Goal: Task Accomplishment & Management: Use online tool/utility

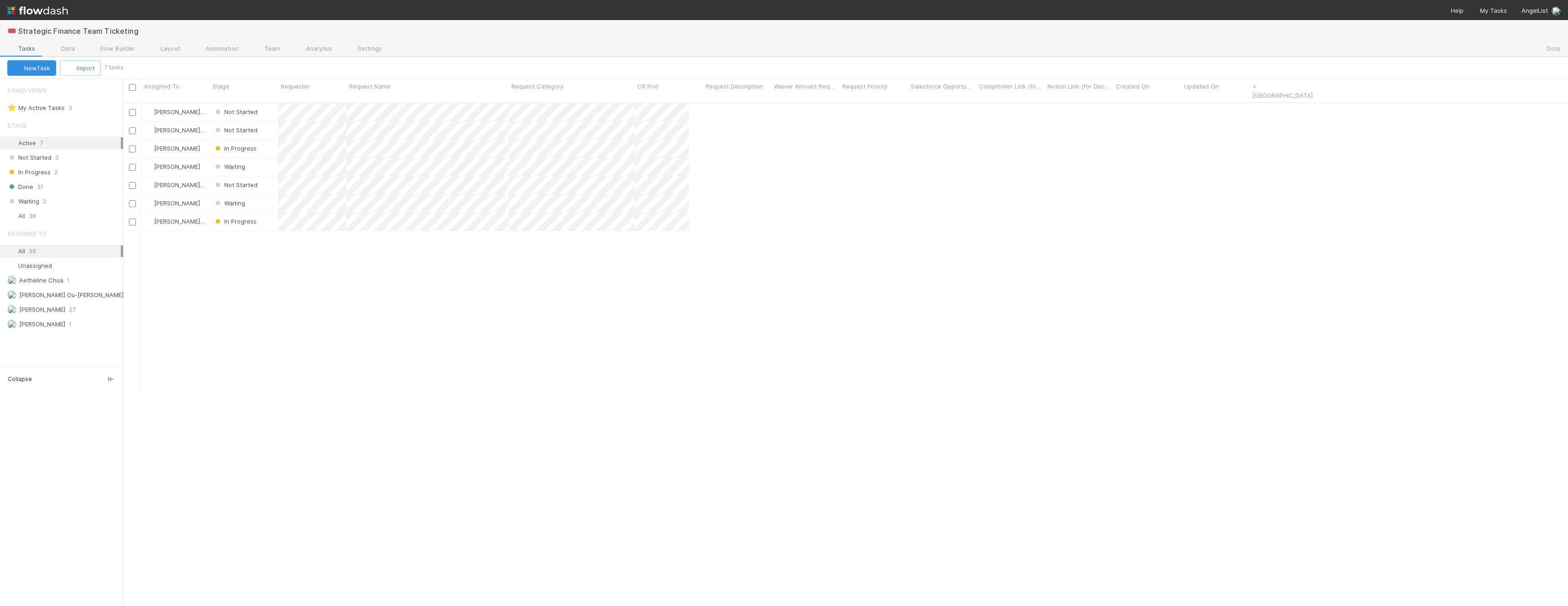
scroll to position [511, 1445]
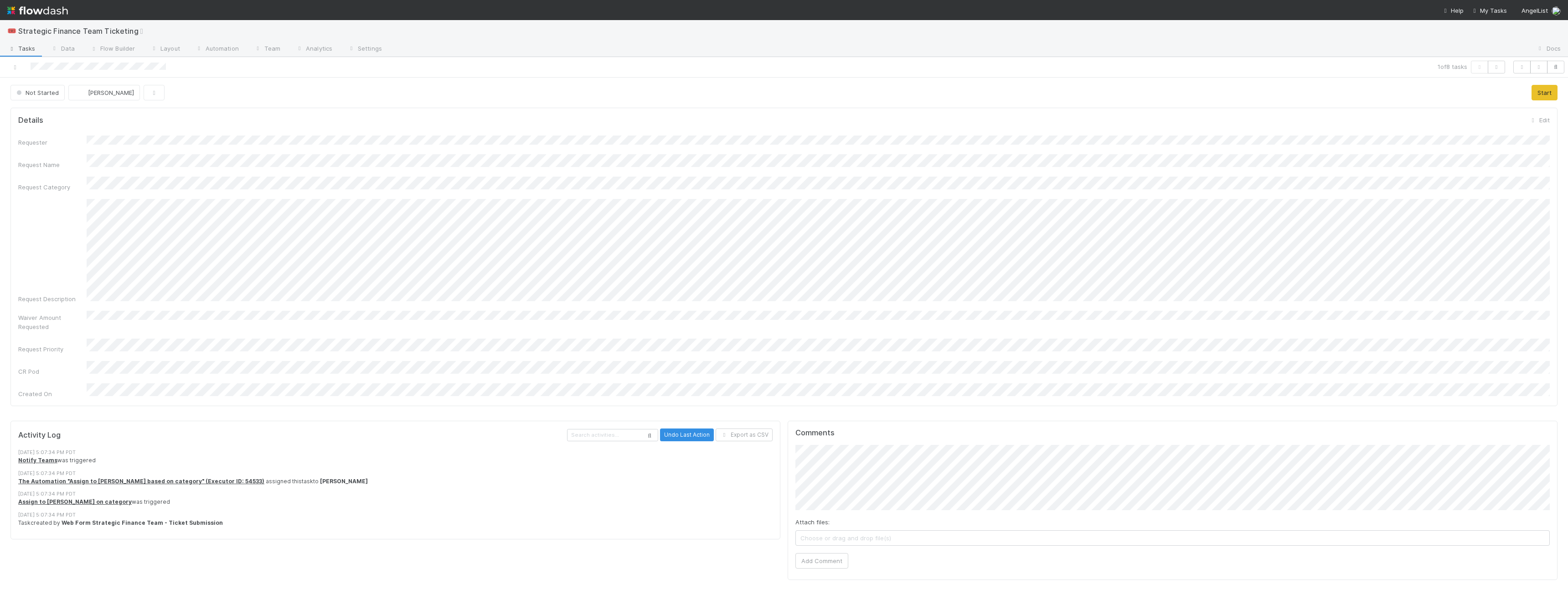
click at [65, 92] on div "Not Started" at bounding box center [39, 93] width 58 height 16
click at [52, 93] on span "Not Started" at bounding box center [37, 93] width 45 height 7
click at [43, 131] on span "In Progress" at bounding box center [35, 132] width 44 height 7
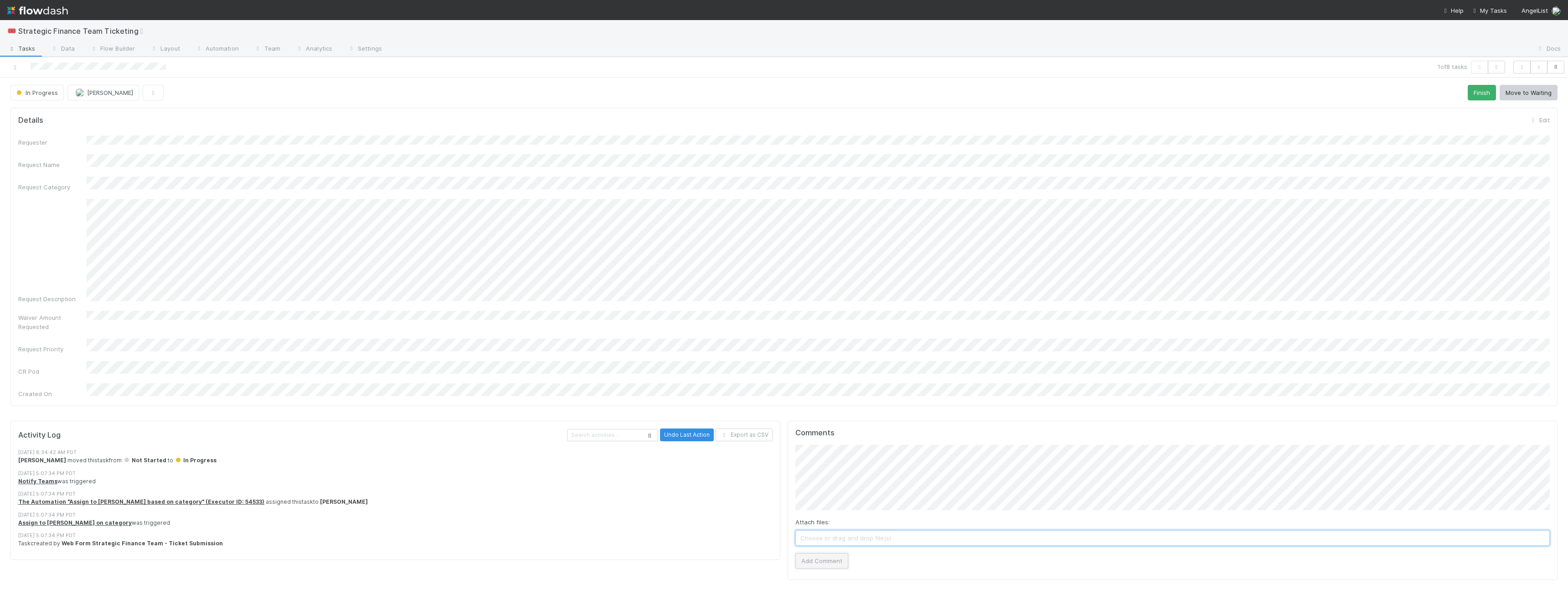
click at [689, 390] on button "Add Comment" at bounding box center [822, 561] width 53 height 16
click at [15, 67] on icon at bounding box center [15, 67] width 9 height 6
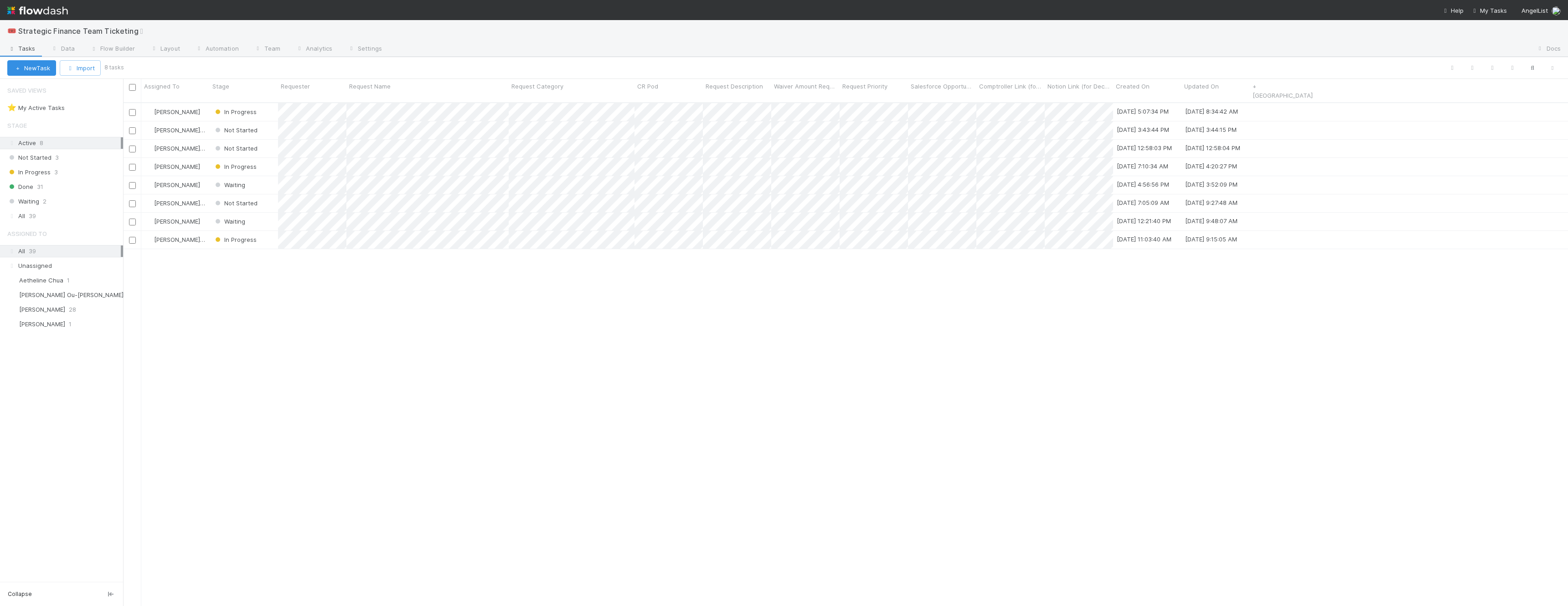
scroll to position [511, 1445]
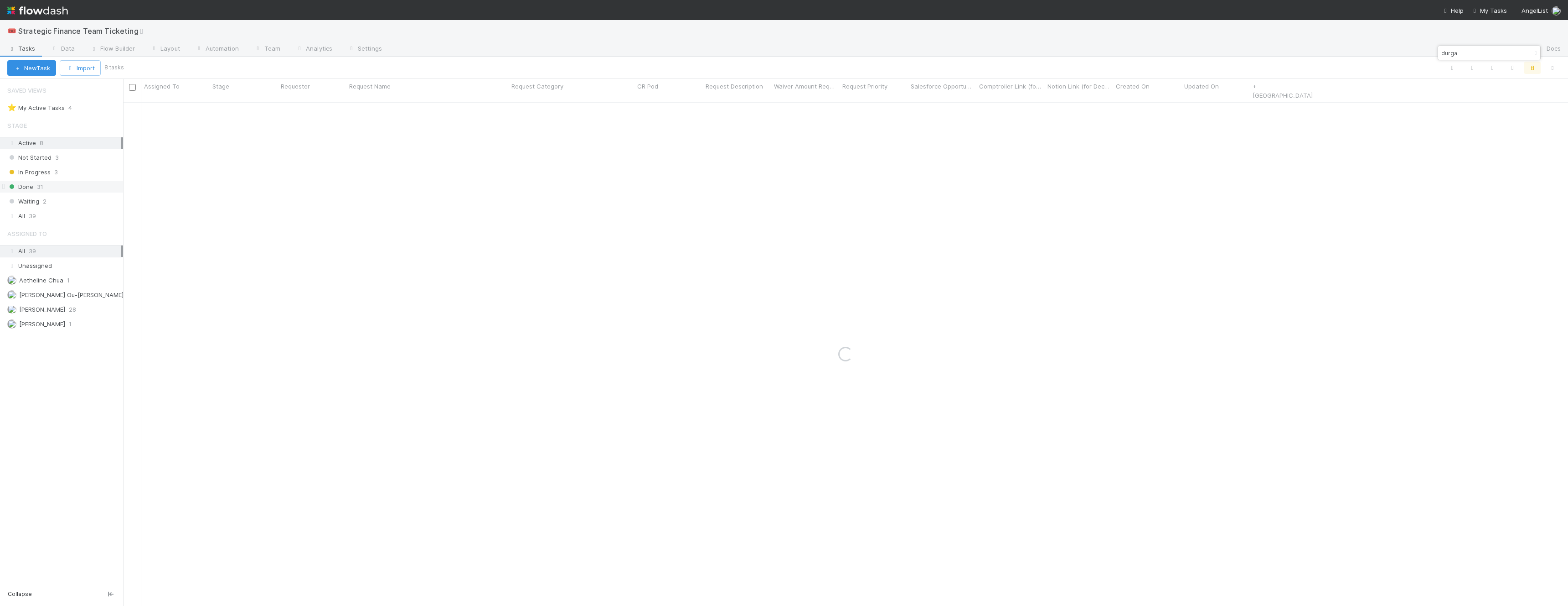
type input "durga"
click at [43, 186] on span "31" at bounding box center [39, 186] width 6 height 11
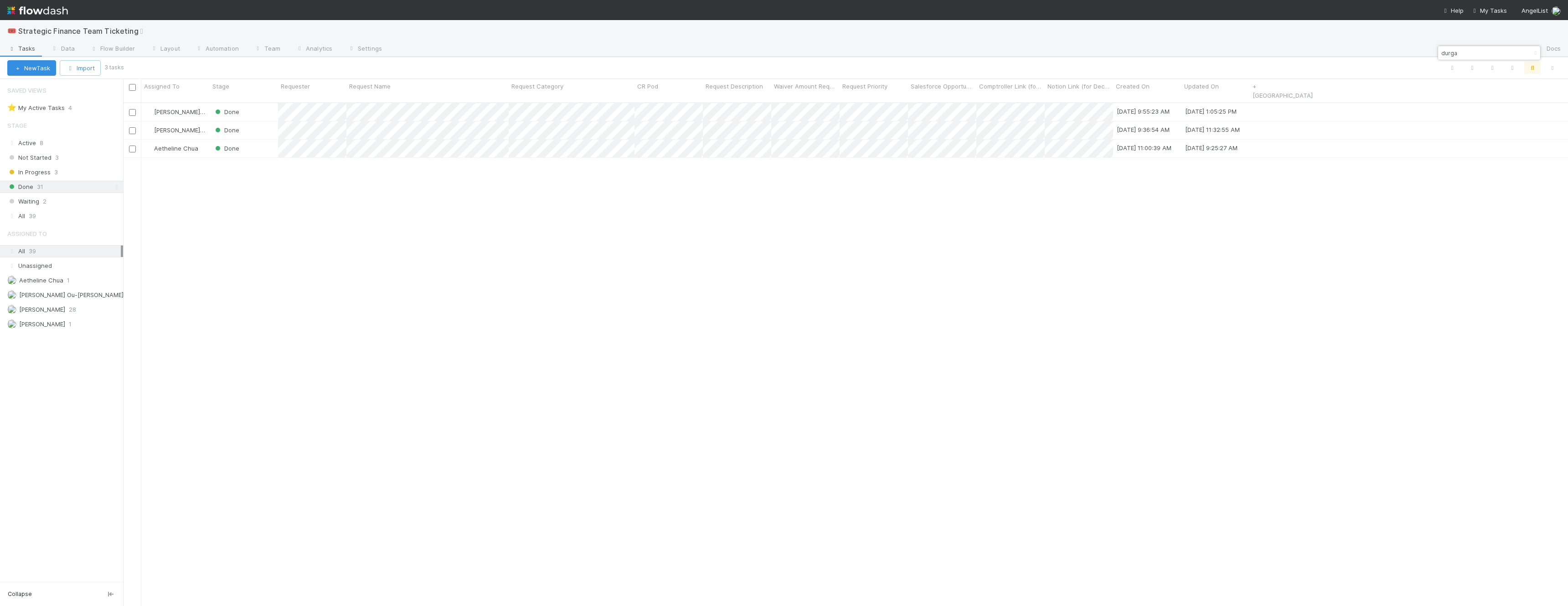
scroll to position [511, 1445]
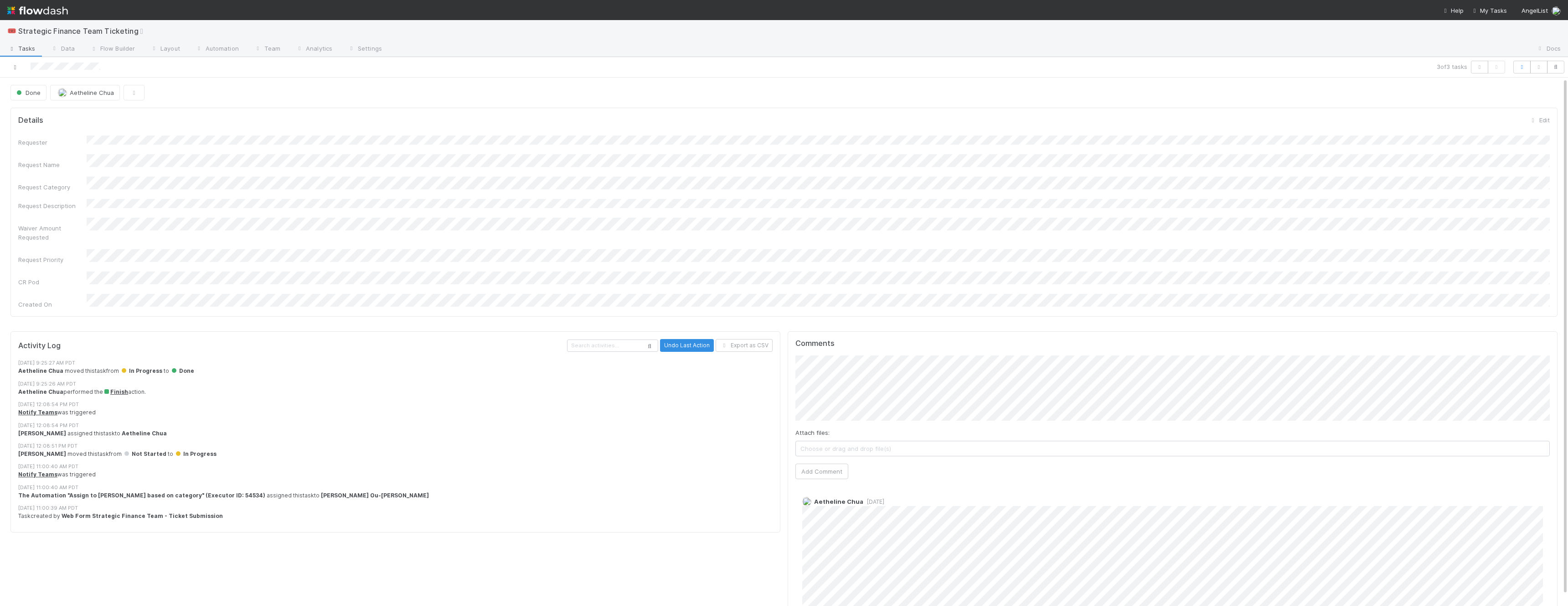
click at [16, 65] on icon at bounding box center [15, 67] width 9 height 6
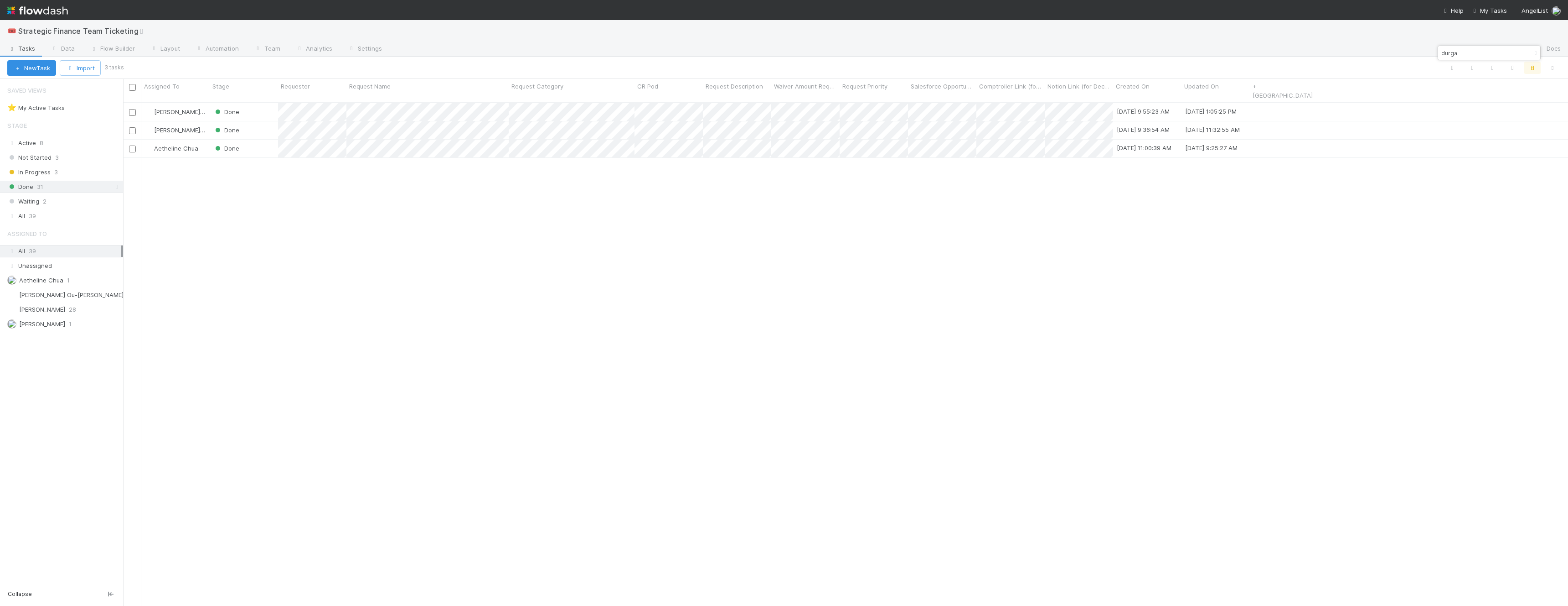
scroll to position [511, 1445]
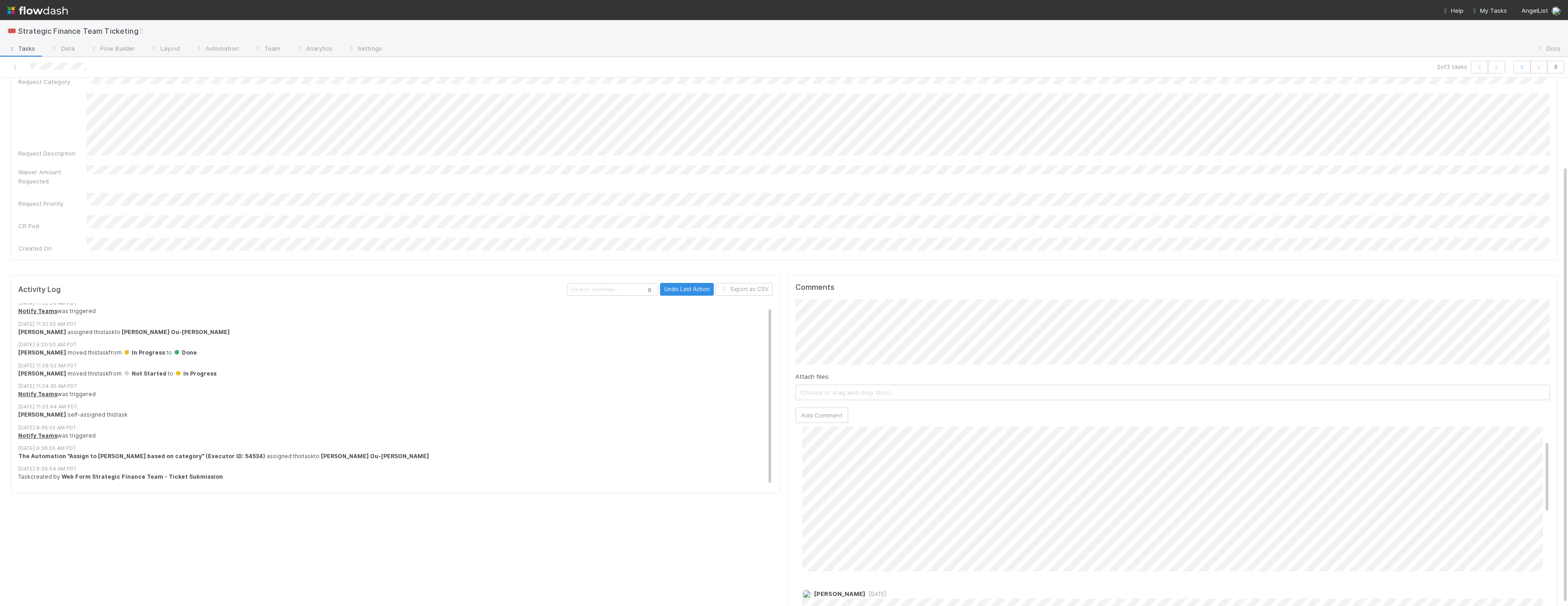
scroll to position [107, 0]
click at [12, 67] on icon at bounding box center [15, 67] width 9 height 6
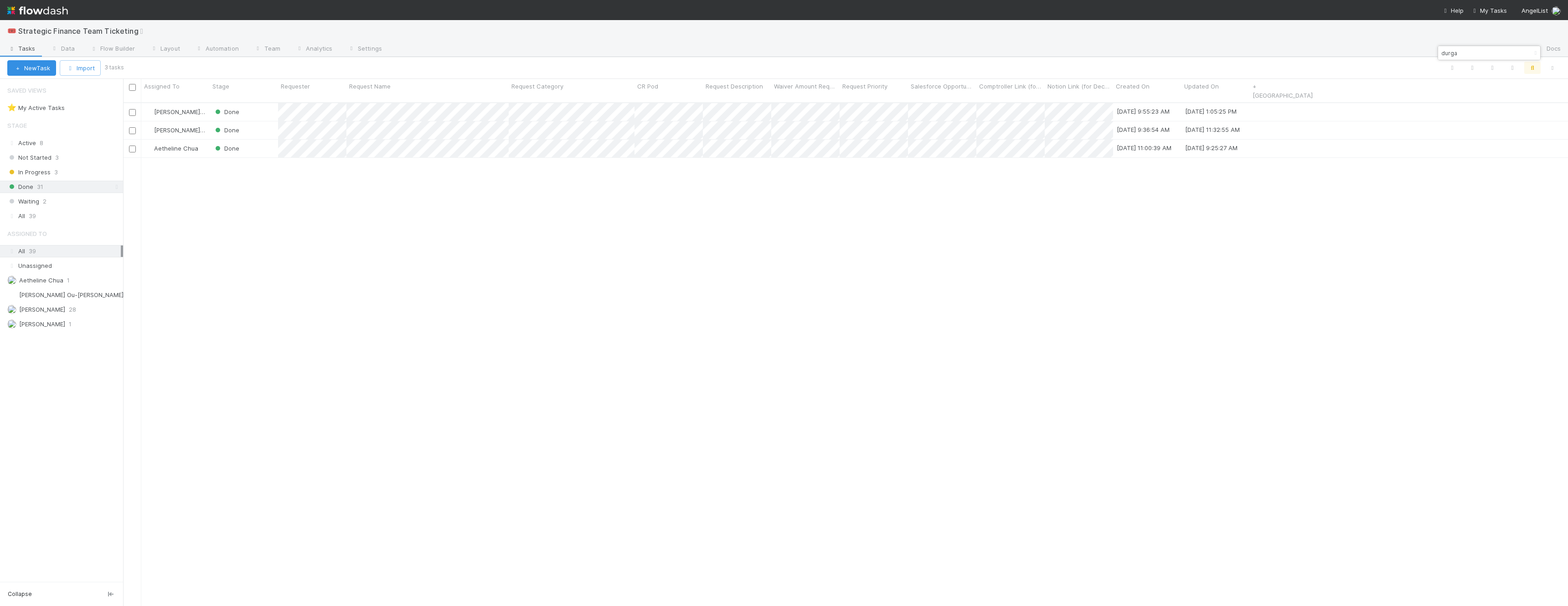
scroll to position [511, 1445]
click at [40, 174] on span "In Progress" at bounding box center [29, 172] width 44 height 11
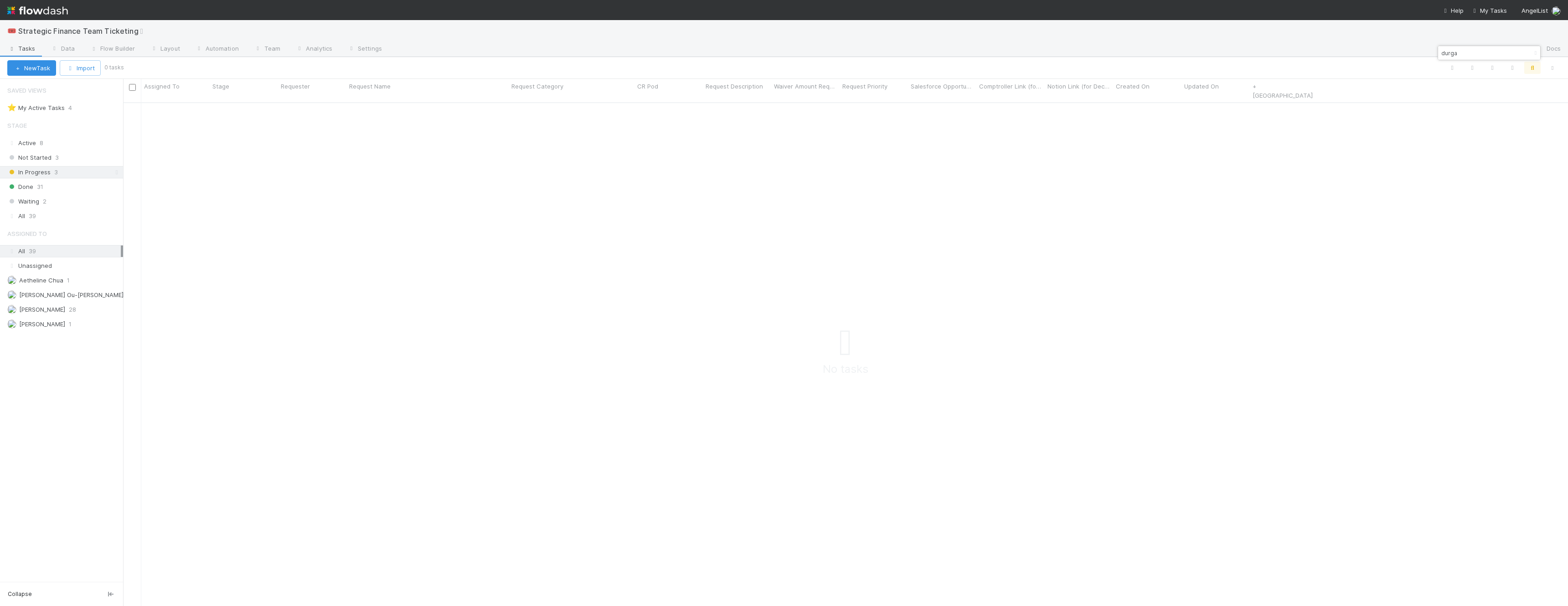
scroll to position [511, 1445]
click at [689, 50] on icon "button" at bounding box center [1536, 52] width 9 height 5
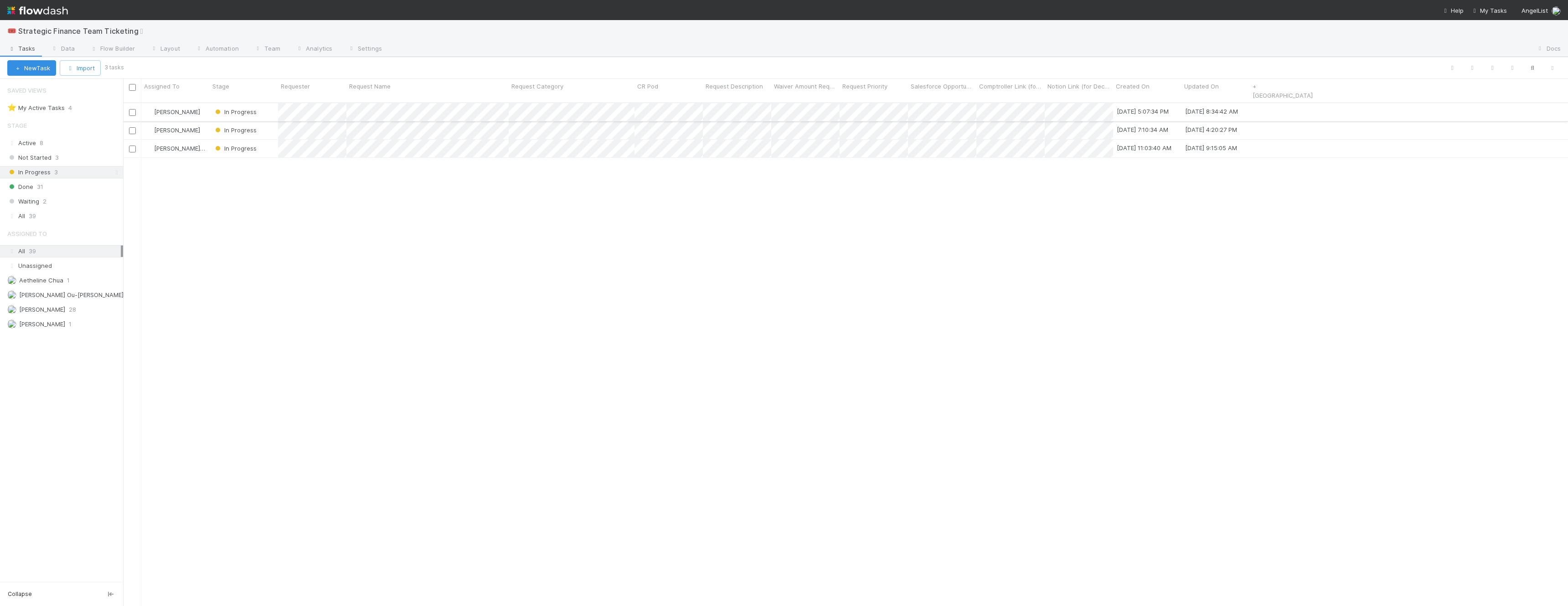
click at [195, 111] on div "[PERSON_NAME]" at bounding box center [175, 112] width 68 height 17
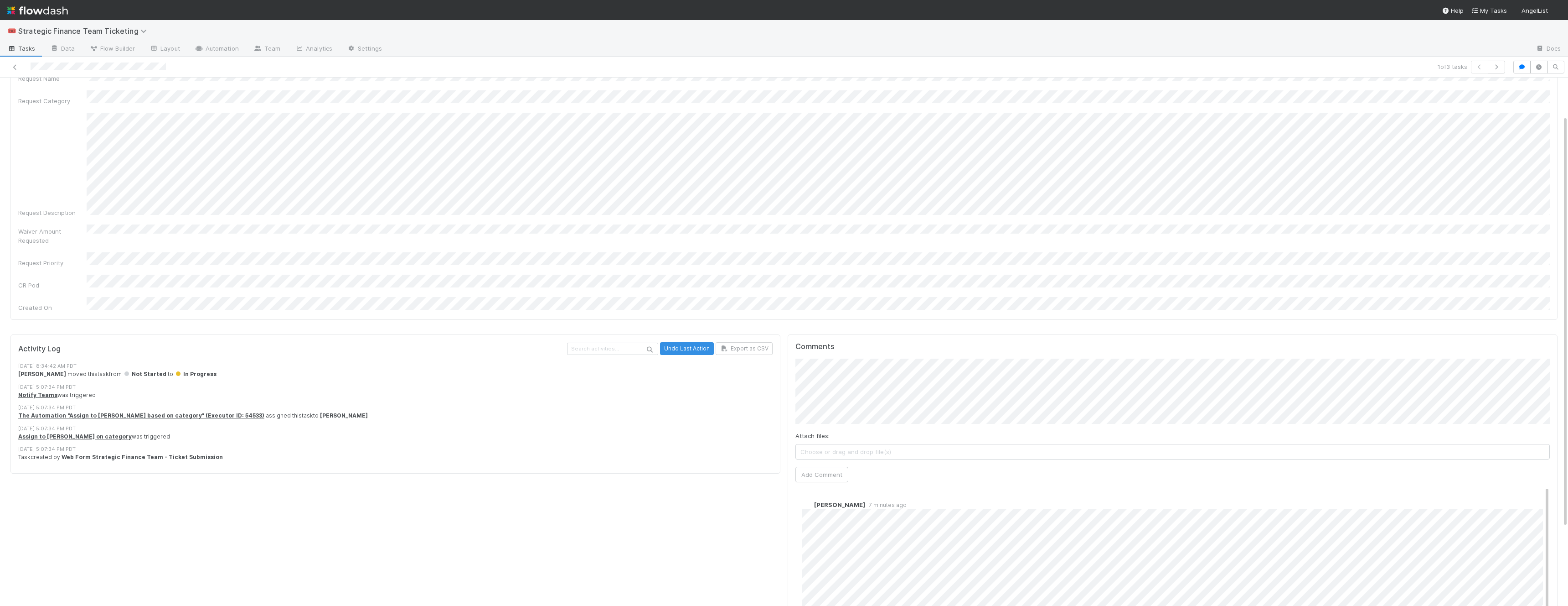
scroll to position [107, 0]
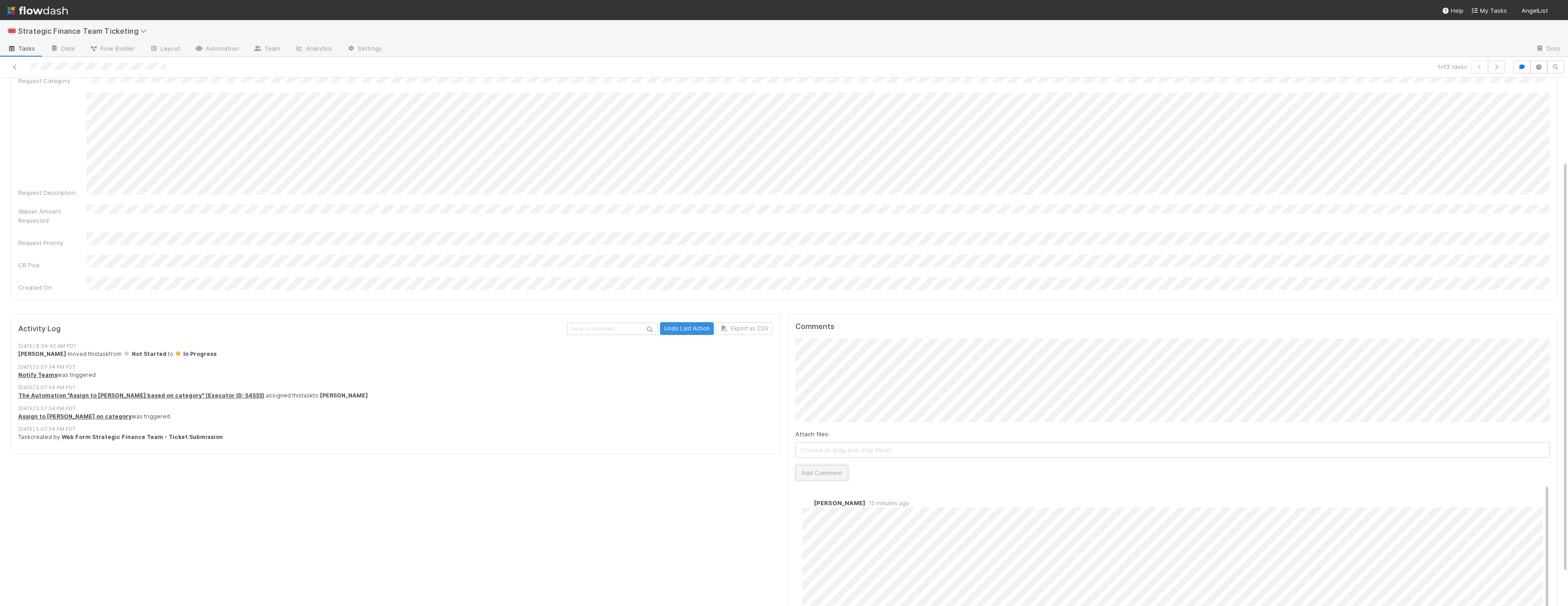
click at [840, 465] on button "Add Comment" at bounding box center [822, 472] width 53 height 16
click at [13, 70] on icon at bounding box center [15, 67] width 9 height 6
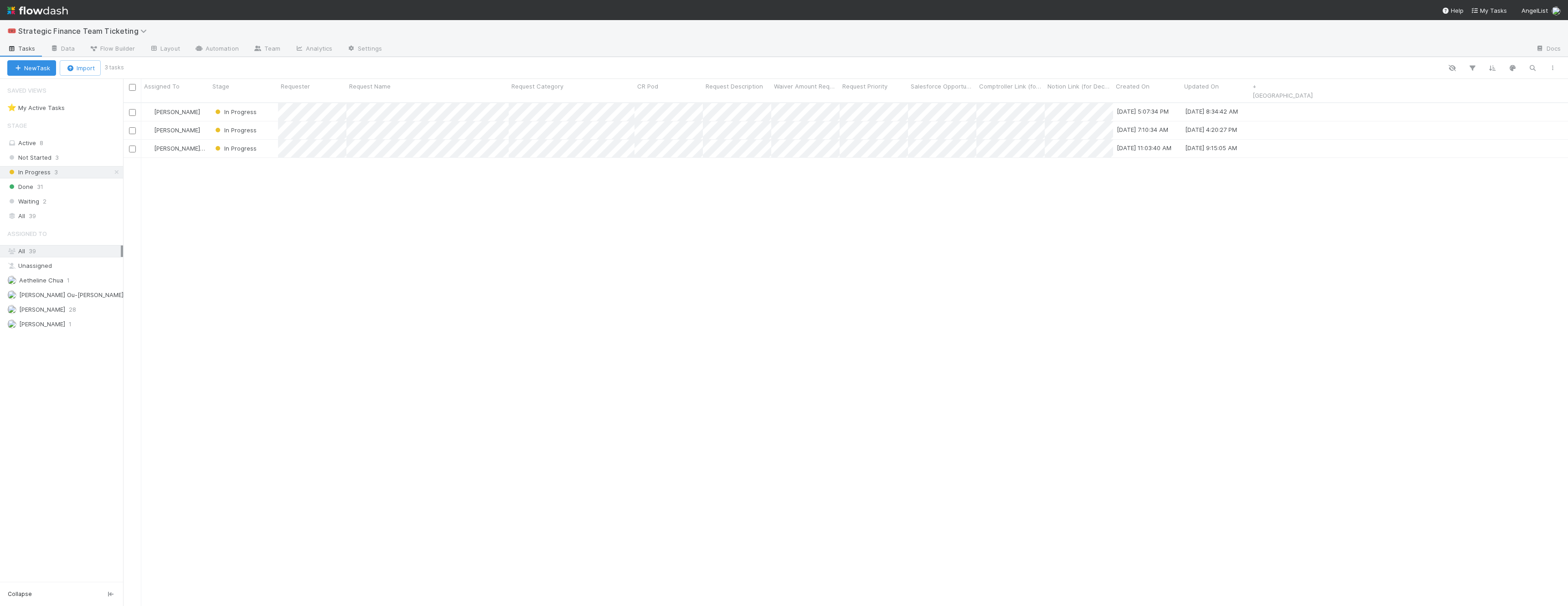
scroll to position [1, 1]
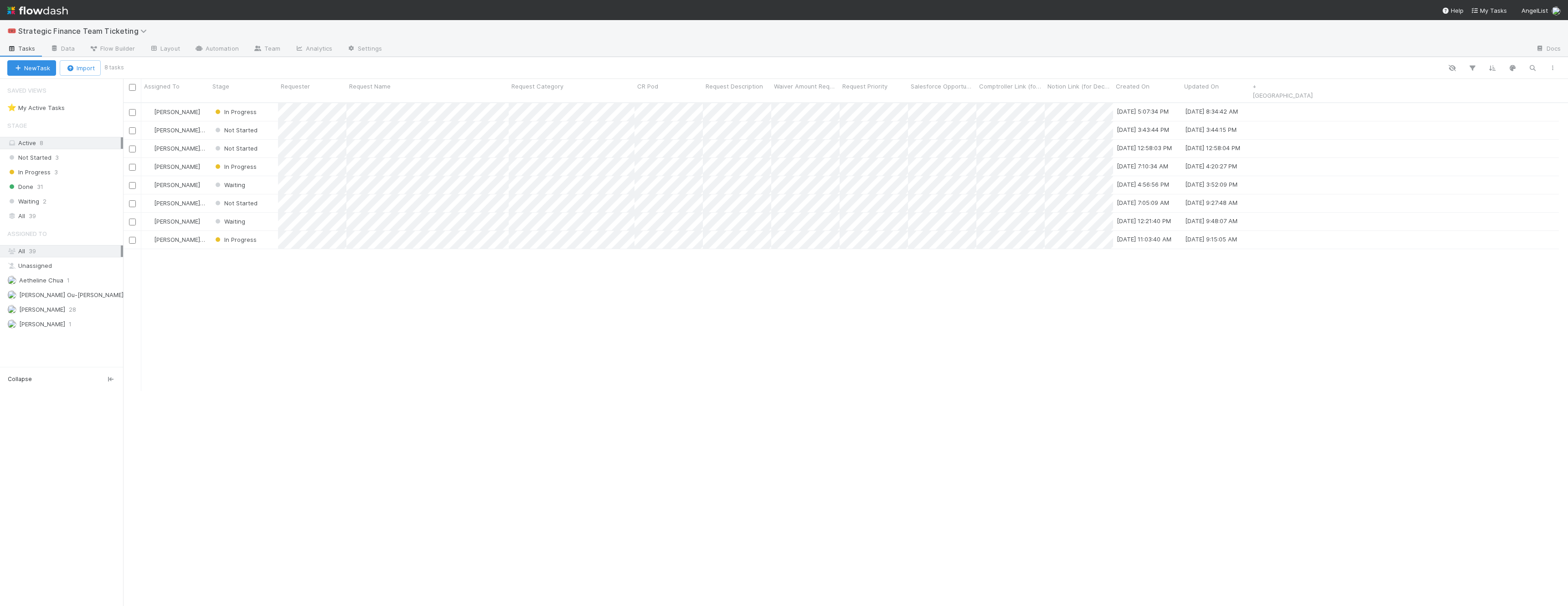
scroll to position [511, 1445]
click at [42, 183] on span "31" at bounding box center [39, 186] width 6 height 11
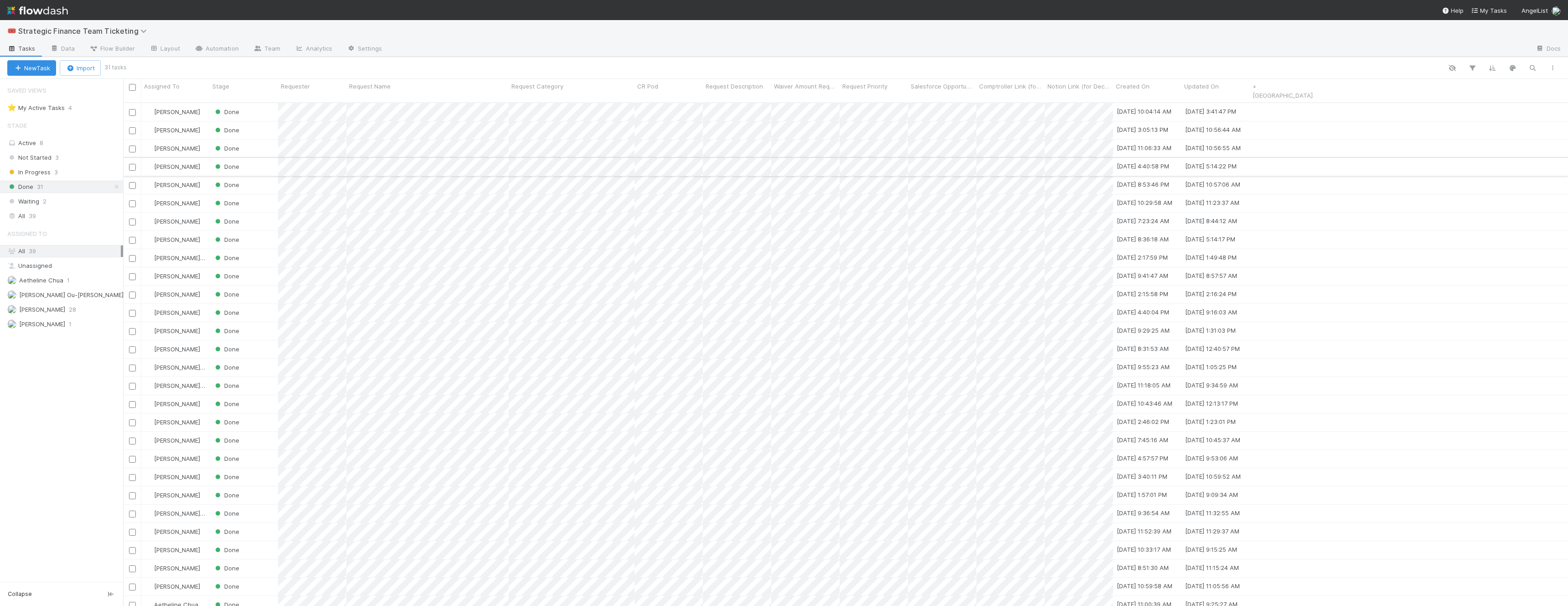
scroll to position [511, 1445]
type input "durga"
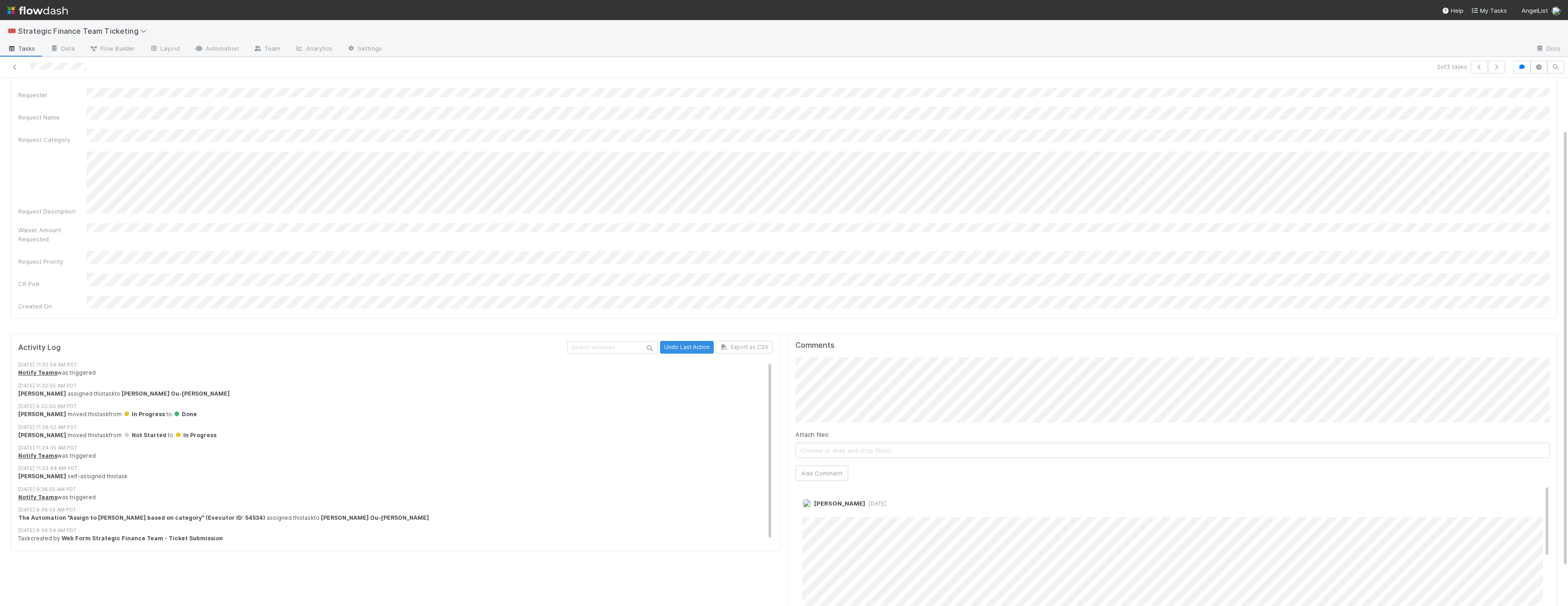
scroll to position [109, 0]
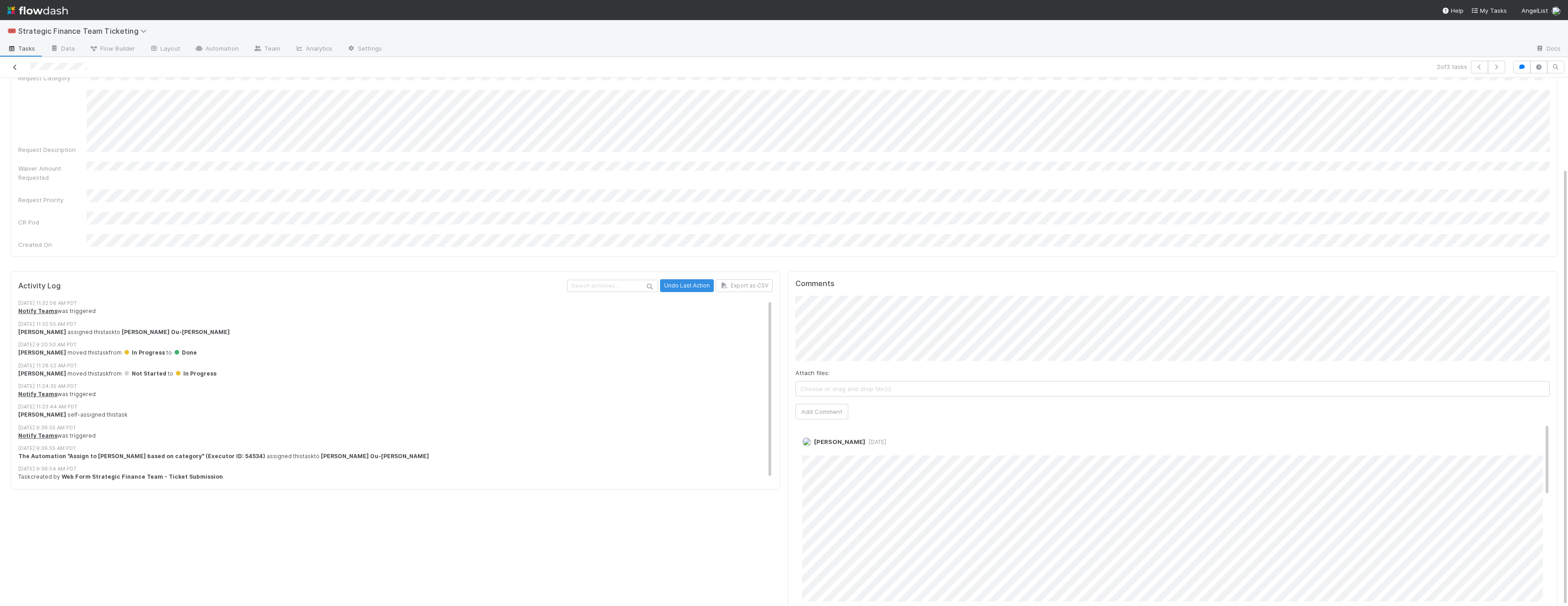
click at [17, 65] on icon at bounding box center [15, 67] width 9 height 6
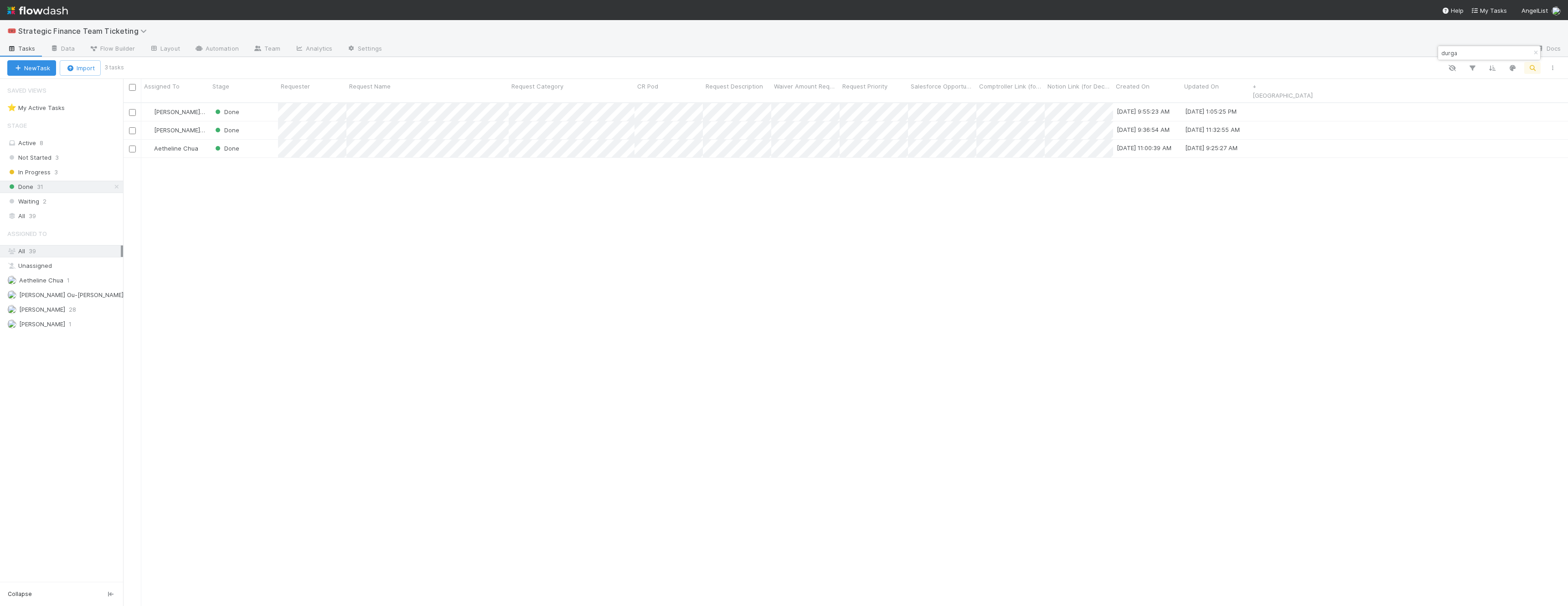
scroll to position [511, 1445]
click at [45, 141] on div "Active 8" at bounding box center [64, 142] width 113 height 11
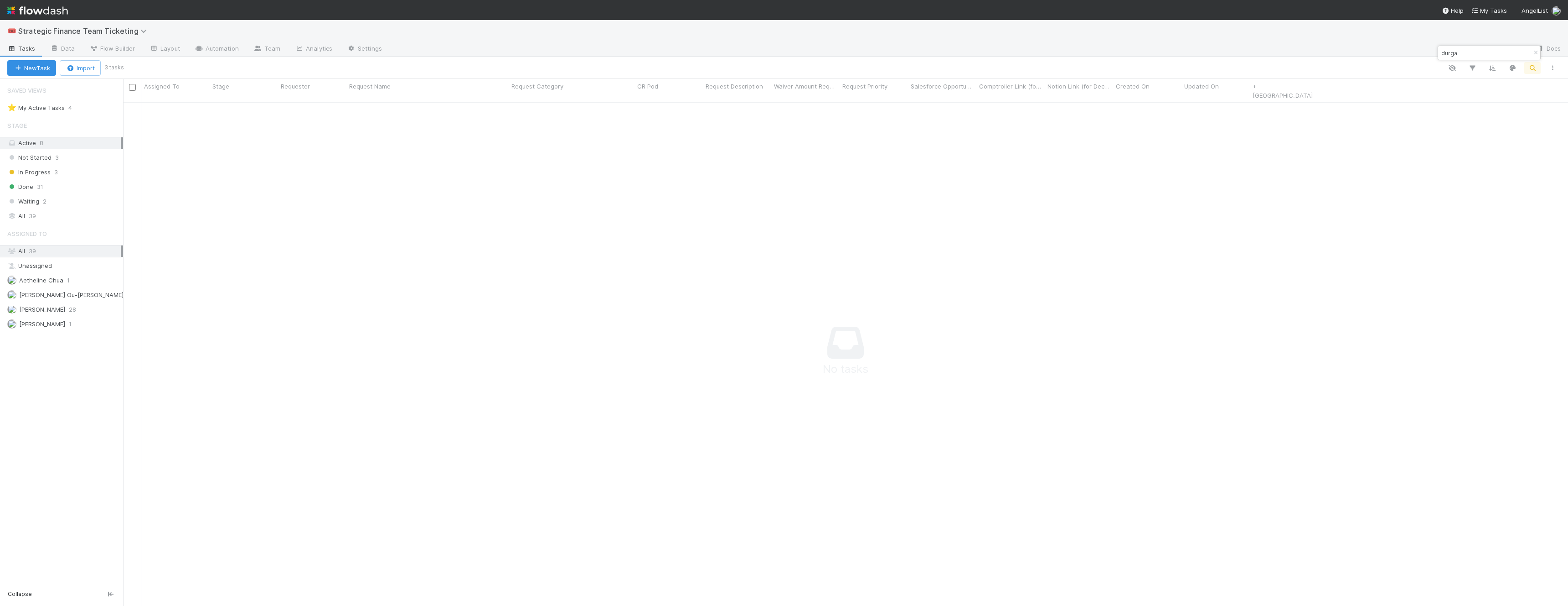
scroll to position [1, 1]
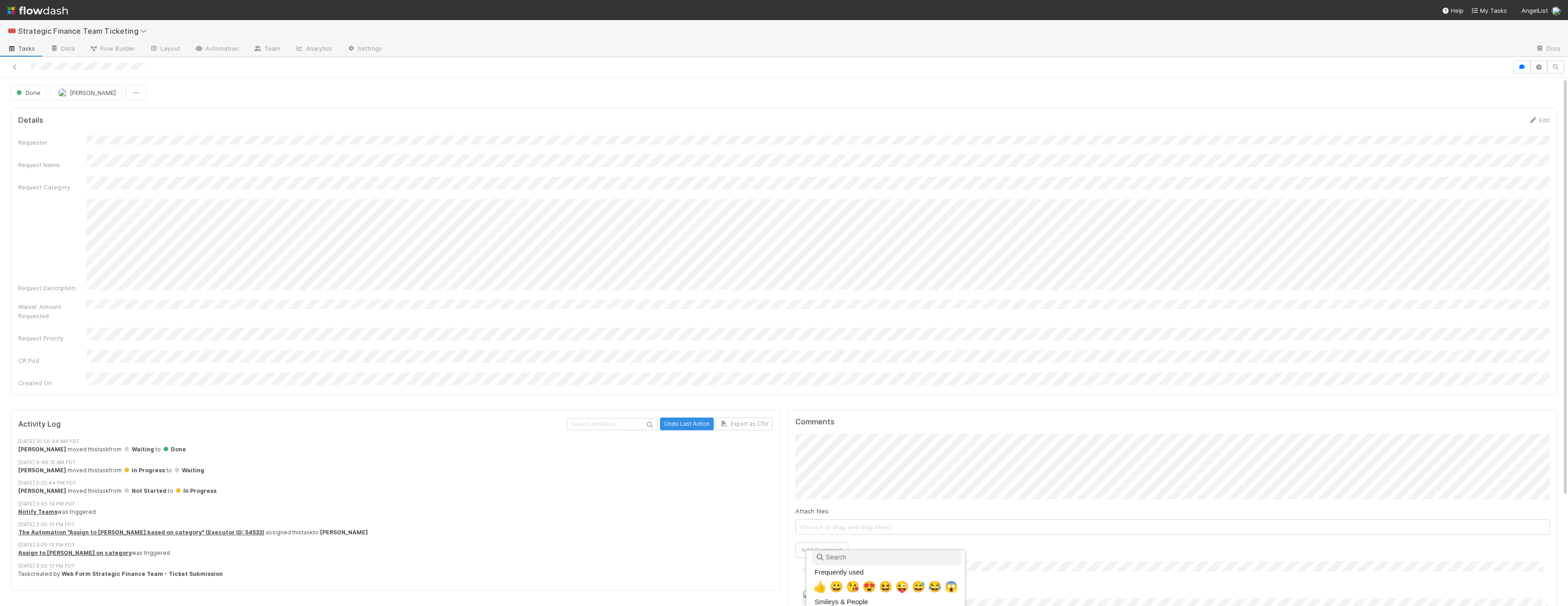
scroll to position [38, 0]
click at [819, 572] on span "👍" at bounding box center [821, 573] width 14 height 13
